Goal: Transaction & Acquisition: Purchase product/service

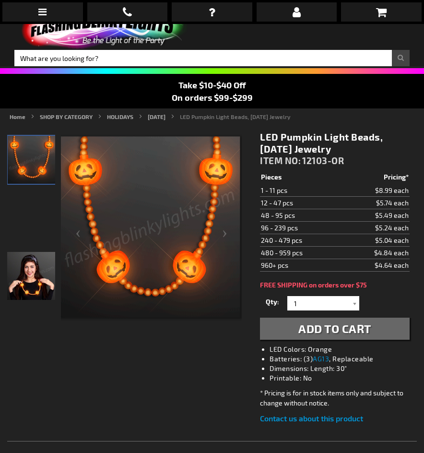
scroll to position [280, 0]
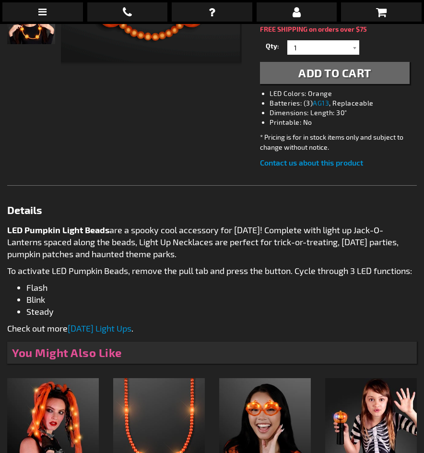
click at [320, 81] on button "Add to Cart" at bounding box center [335, 73] width 150 height 22
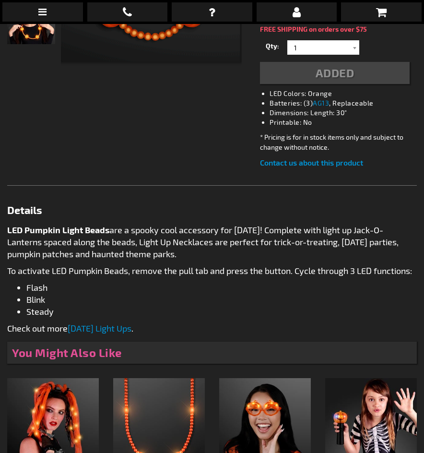
scroll to position [302, 0]
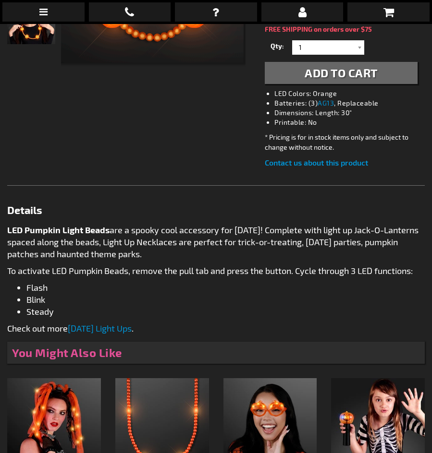
click at [365, 79] on span "Add to Cart" at bounding box center [340, 73] width 73 height 14
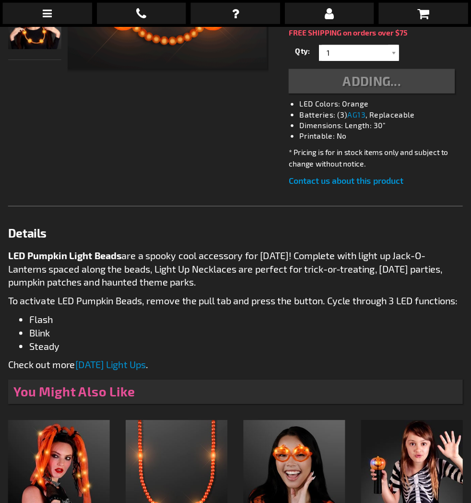
scroll to position [0, 0]
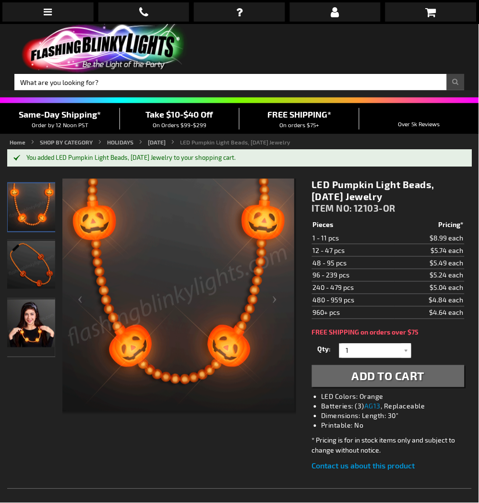
click at [229, 160] on div "You added LED Pumpkin Light Beads, Halloween Jewelry to your shopping cart." at bounding box center [244, 158] width 436 height 8
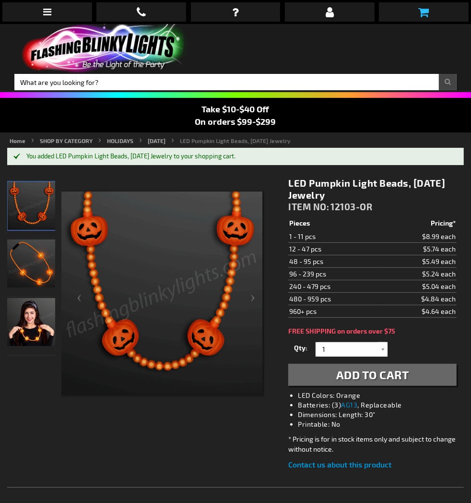
click at [422, 20] on link at bounding box center [424, 11] width 90 height 19
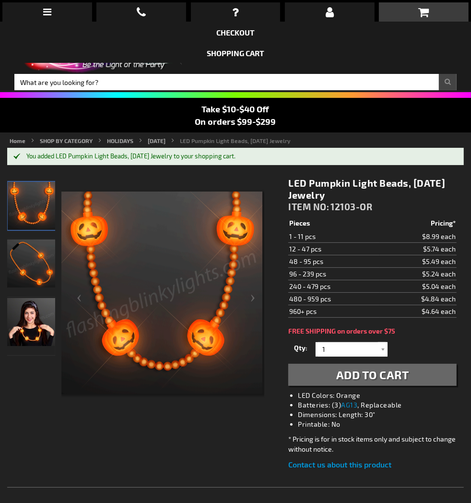
click at [343, 383] on div "When will I get my order? Contact Us FAQ My Account login Checkout Checkout Sho…" at bounding box center [235, 251] width 471 height 503
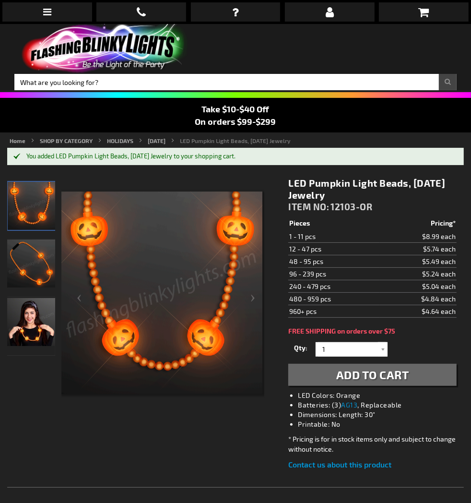
click at [343, 383] on div "When will I get my order? Contact Us FAQ My Account login Checkout Checkout Sho…" at bounding box center [235, 251] width 471 height 503
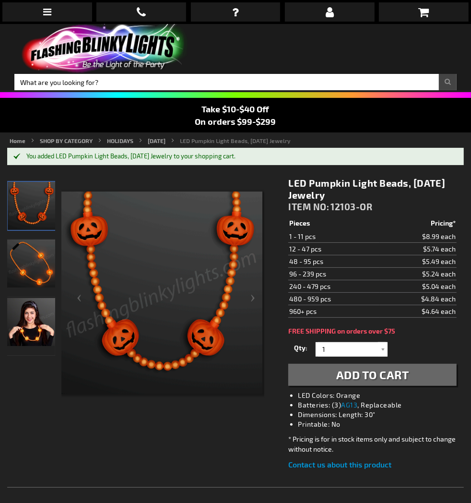
click at [342, 381] on div "When will I get my order? Contact Us FAQ My Account login Checkout Checkout Sho…" at bounding box center [235, 251] width 471 height 503
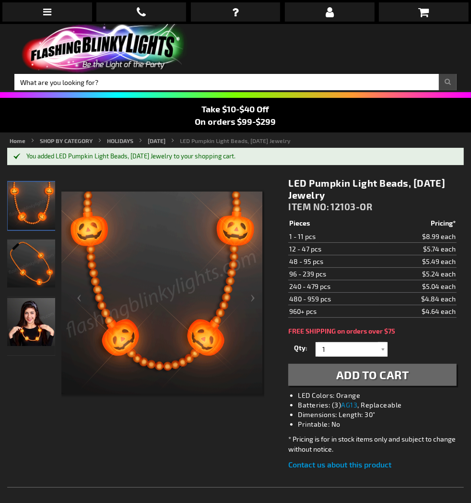
click at [377, 372] on div "When will I get my order? Contact Us FAQ My Account login Checkout Checkout Sho…" at bounding box center [235, 251] width 471 height 503
click at [346, 371] on div "When will I get my order? Contact Us FAQ My Account login Checkout Checkout Sho…" at bounding box center [235, 251] width 471 height 503
click at [424, 21] on link at bounding box center [424, 11] width 90 height 19
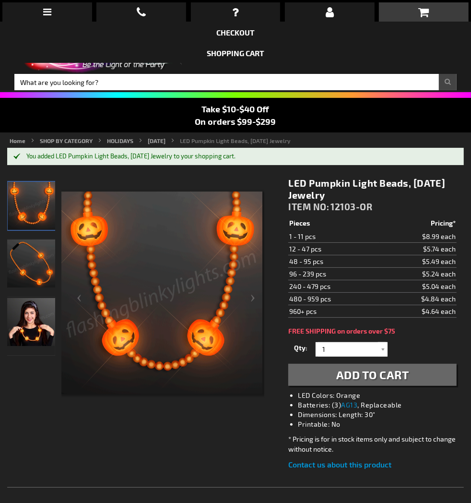
click at [324, 337] on div "When will I get my order? Contact Us FAQ My Account login Checkout Checkout Sho…" at bounding box center [235, 251] width 471 height 503
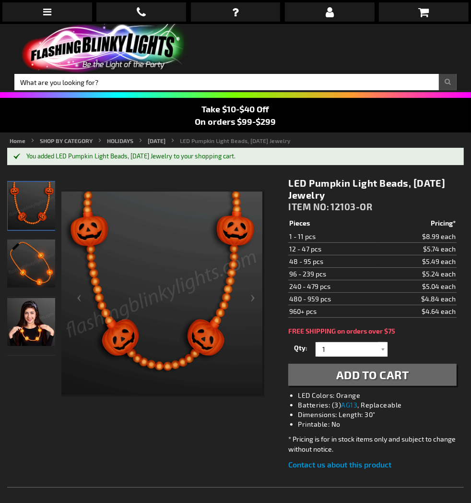
click at [225, 162] on div "When will I get my order? Contact Us FAQ My Account login Checkout Checkout Sho…" at bounding box center [235, 251] width 471 height 503
click at [222, 156] on div "When will I get my order? Contact Us FAQ My Account login Checkout Checkout Sho…" at bounding box center [235, 251] width 471 height 503
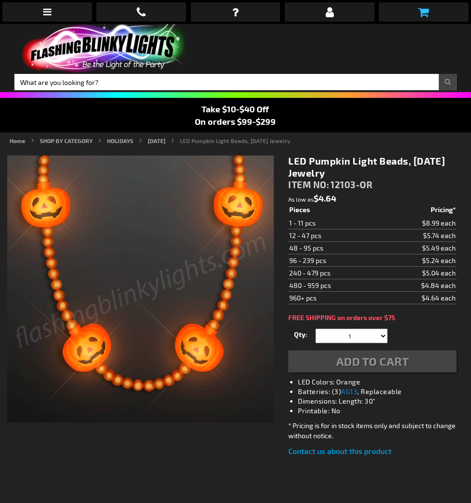
click at [423, 12] on icon at bounding box center [424, 12] width 11 height 12
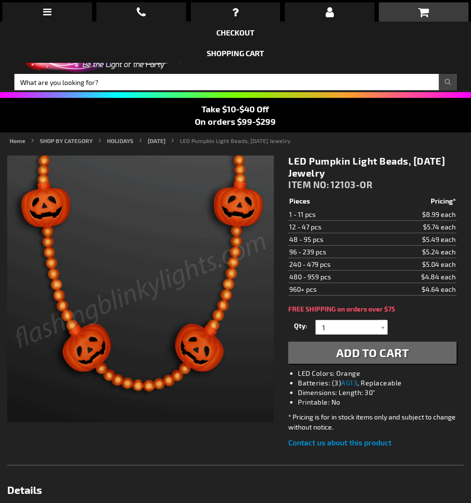
scroll to position [569, 0]
